Goal: Find specific page/section: Find specific page/section

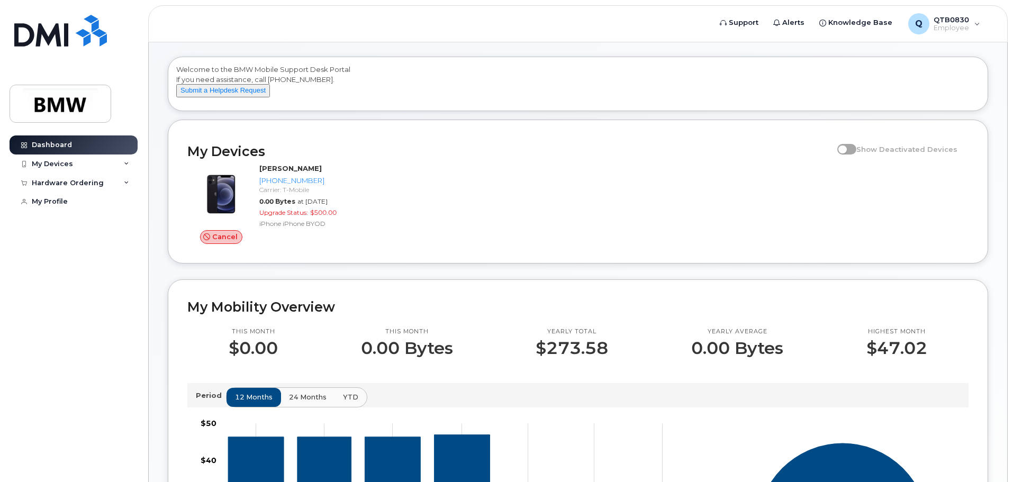
scroll to position [53, 0]
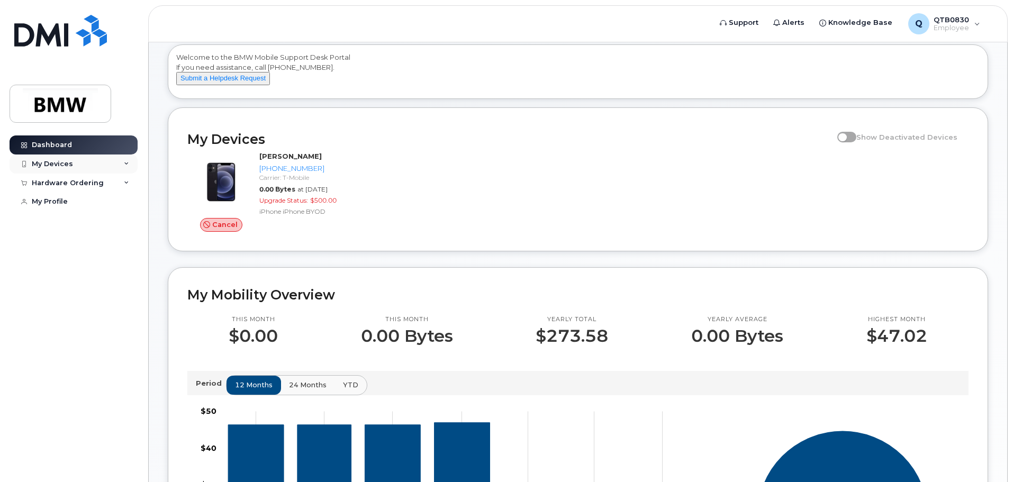
click at [131, 159] on div "My Devices" at bounding box center [74, 164] width 128 height 19
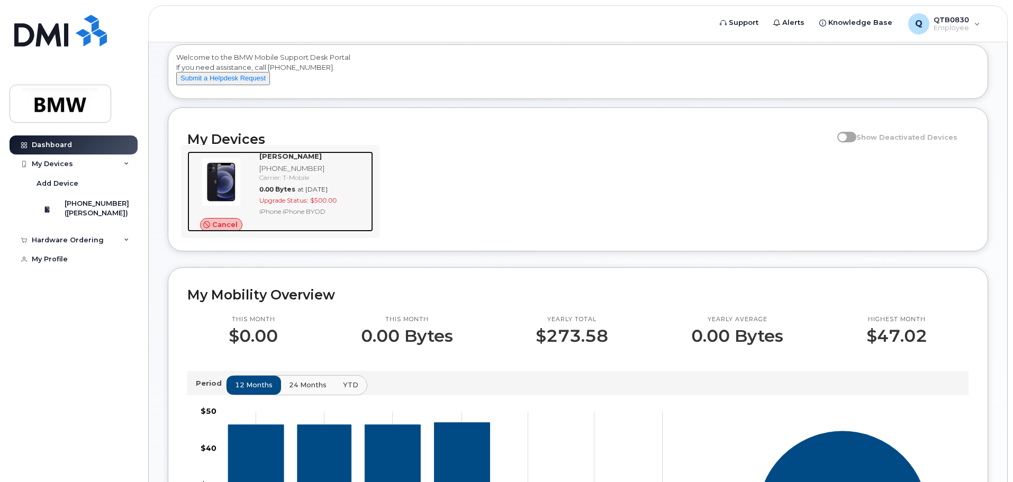
click at [220, 181] on img at bounding box center [221, 182] width 51 height 51
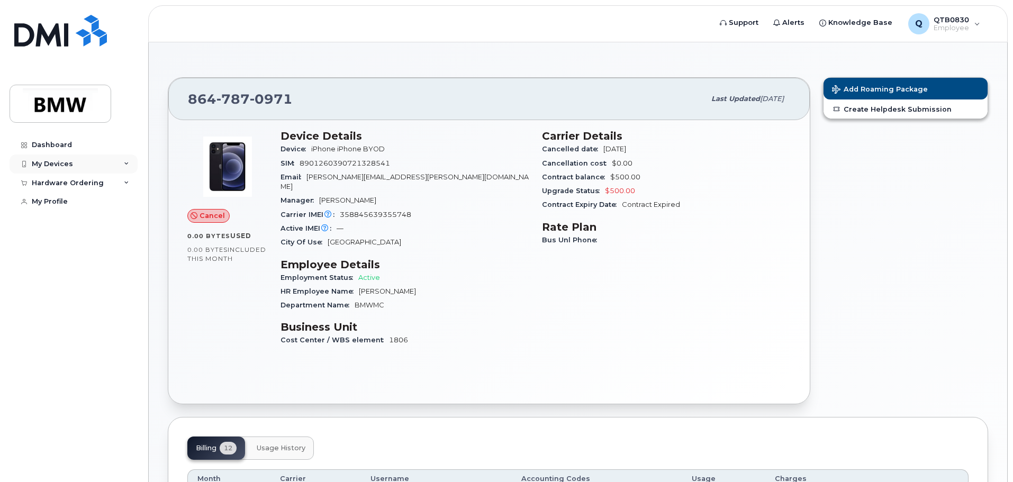
click at [121, 162] on div "My Devices" at bounding box center [74, 164] width 128 height 19
click at [130, 163] on div "My Devices" at bounding box center [74, 164] width 128 height 19
